Goal: Check status: Check status

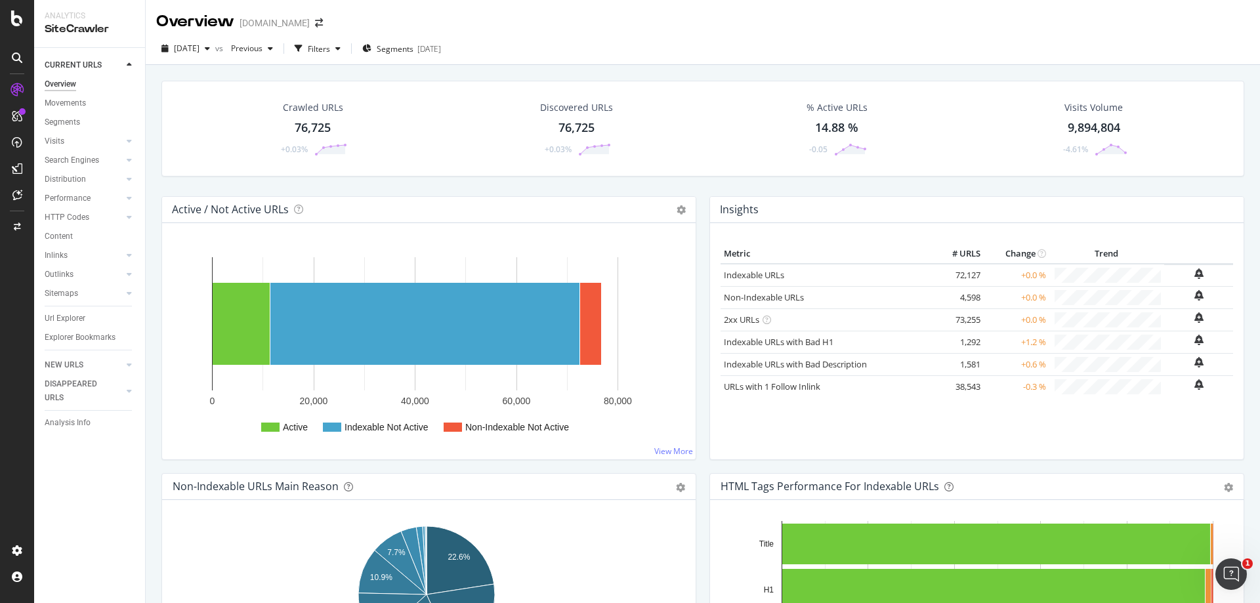
drag, startPoint x: 579, startPoint y: 181, endPoint x: 446, endPoint y: 109, distance: 151.6
click at [578, 181] on div "Crawled URLs 76,725 +0.03% Discovered URLs 76,725 +0.03% % Active URLs 14.88 % …" at bounding box center [703, 139] width 1096 height 116
click at [311, 125] on div "76,725" at bounding box center [313, 127] width 36 height 17
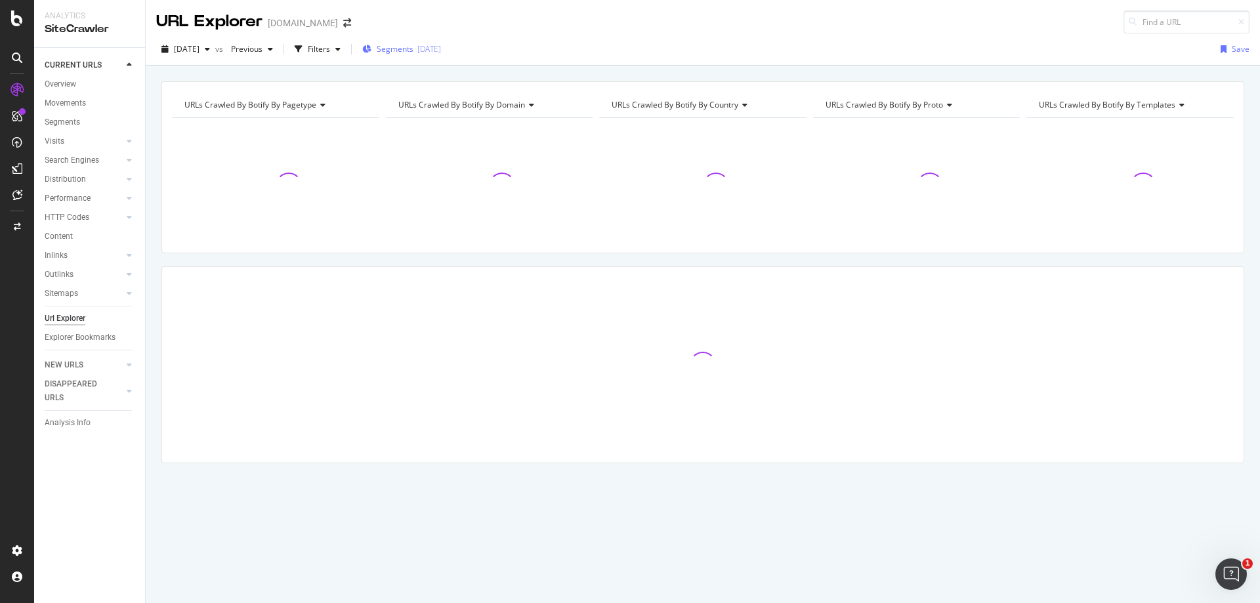
click at [441, 53] on div "2025-08-01" at bounding box center [430, 48] width 24 height 11
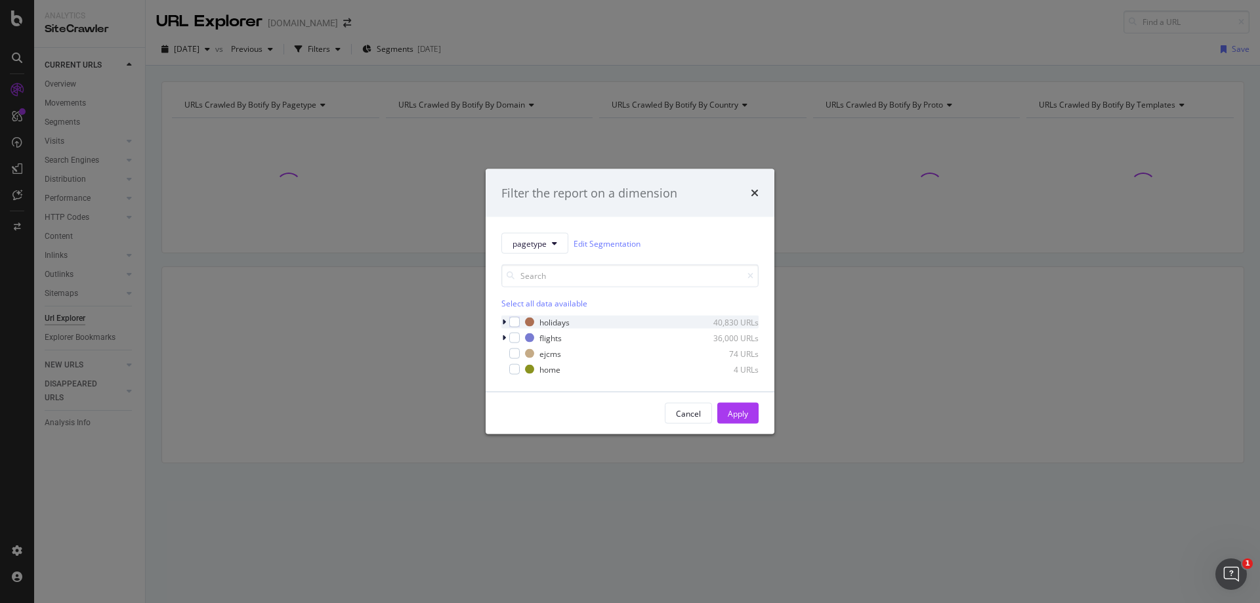
click at [505, 320] on icon "modal" at bounding box center [504, 322] width 4 height 8
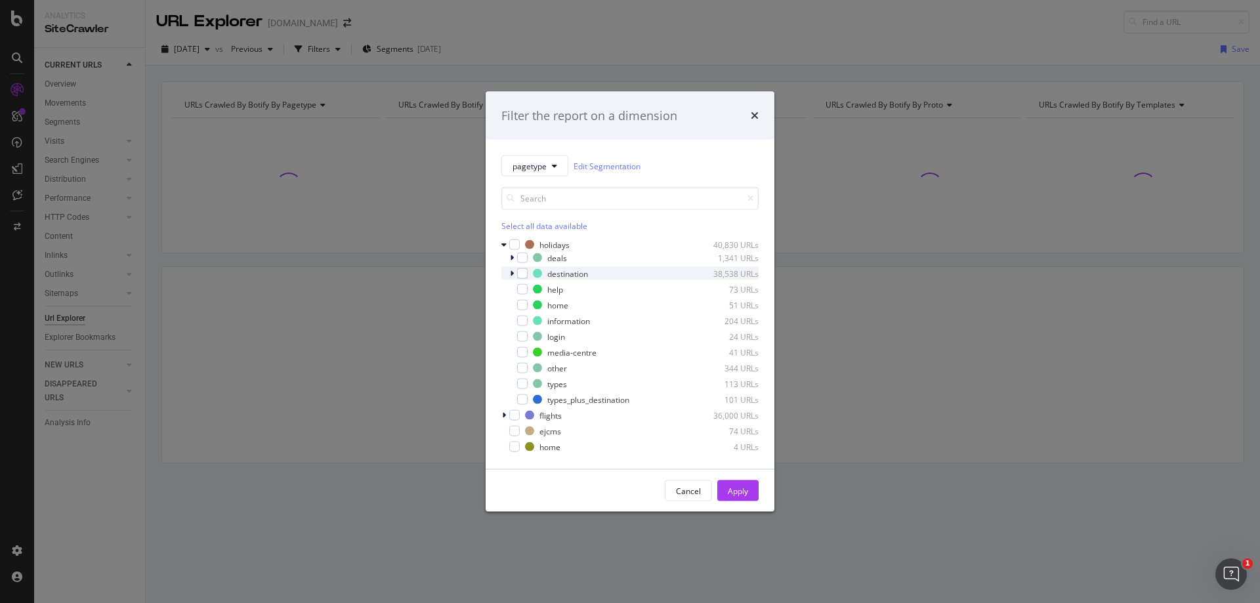
click at [511, 275] on icon "modal" at bounding box center [512, 274] width 4 height 8
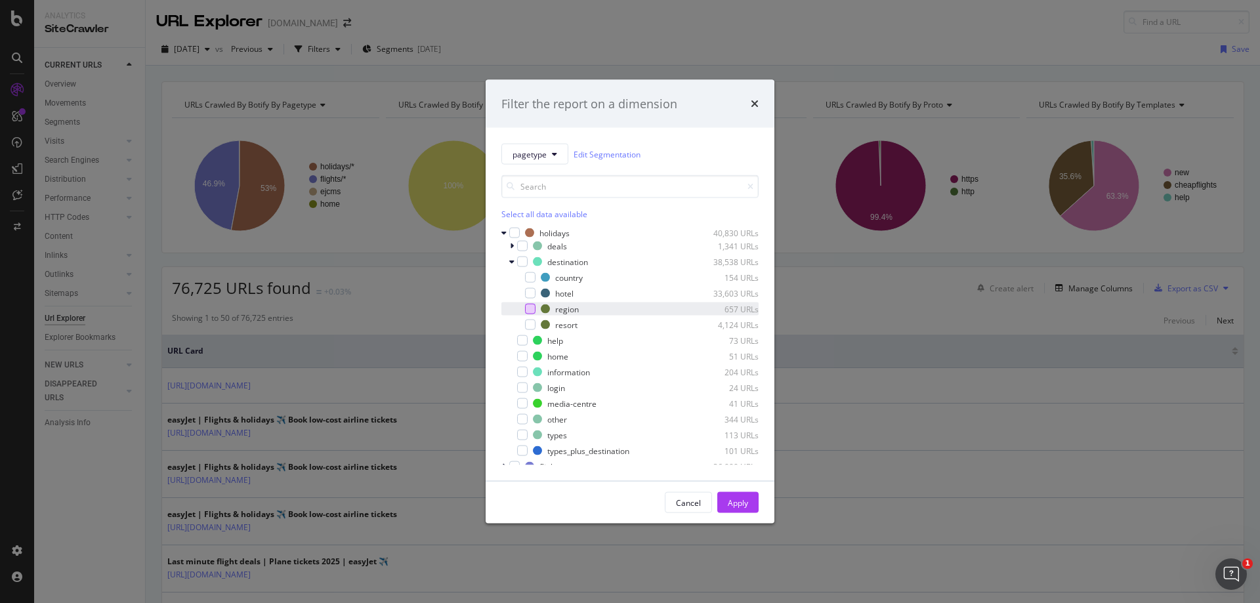
click at [530, 306] on div "modal" at bounding box center [530, 309] width 11 height 11
